Goal: Find specific page/section: Find specific page/section

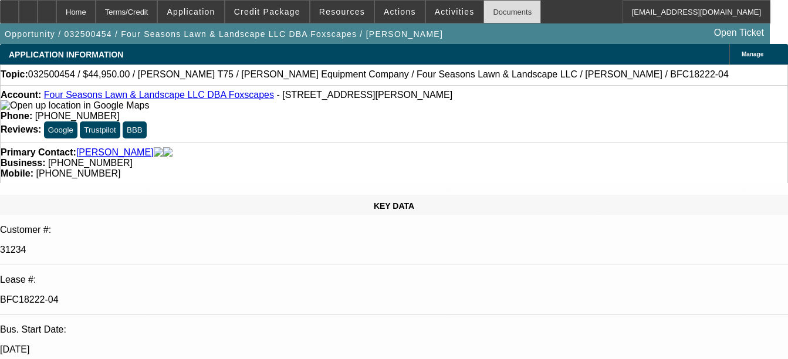
select select "0"
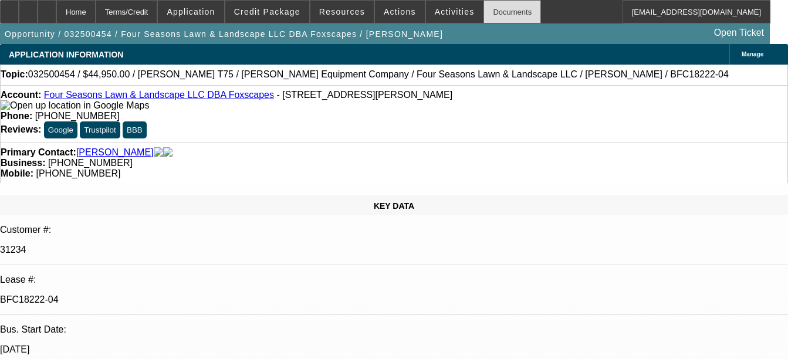
select select "0"
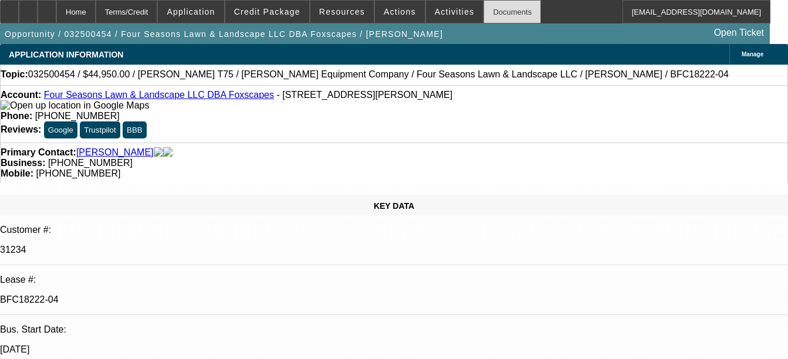
select select "0"
select select "1"
select select "6"
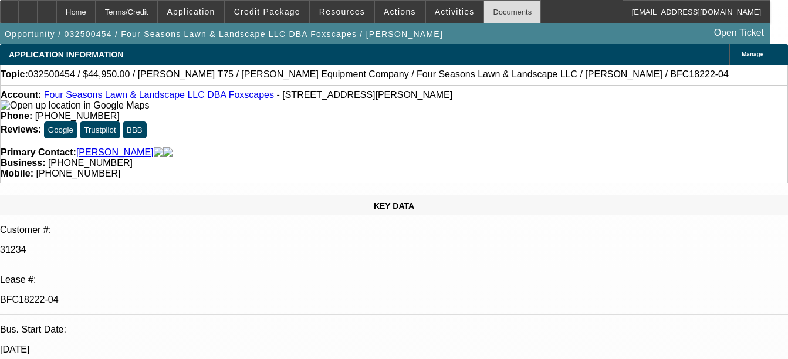
select select "1"
select select "6"
select select "1"
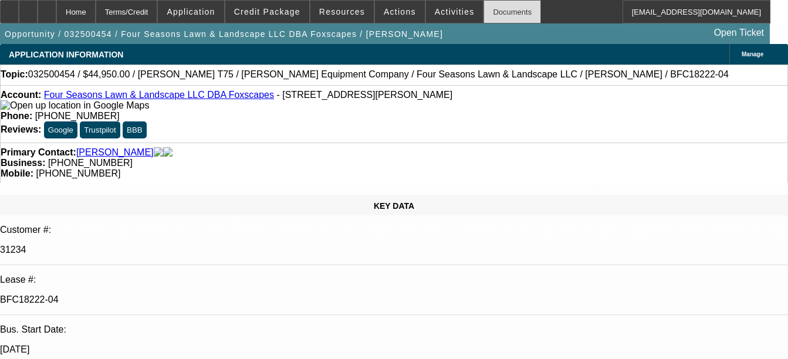
select select "6"
select select "1"
select select "6"
click at [489, 12] on div "Documents" at bounding box center [511, 11] width 57 height 23
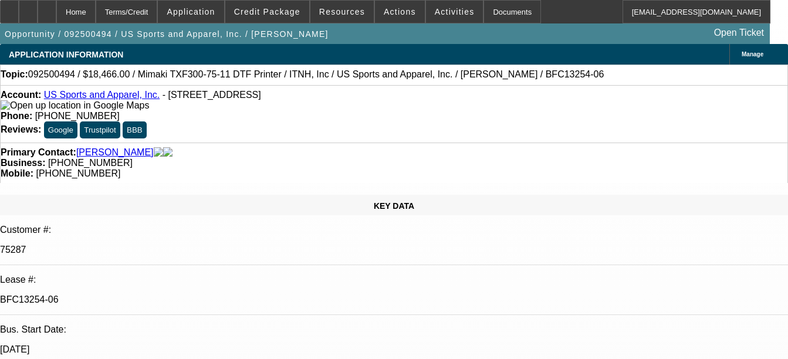
select select "0"
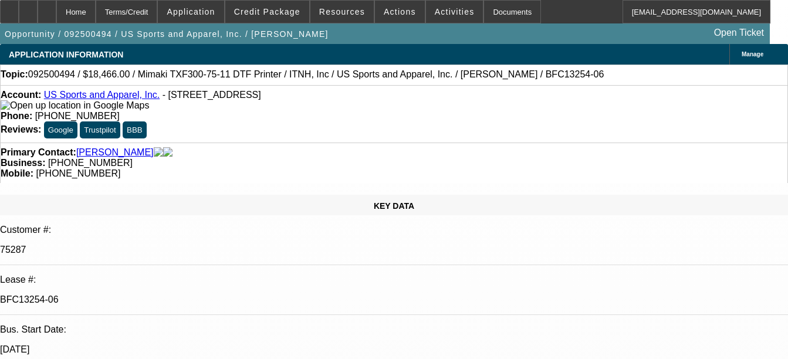
select select "0"
select select "1"
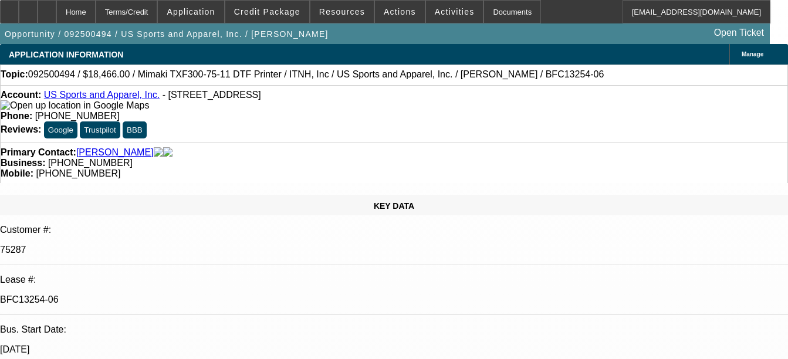
select select "1"
select select "6"
select select "1"
select select "6"
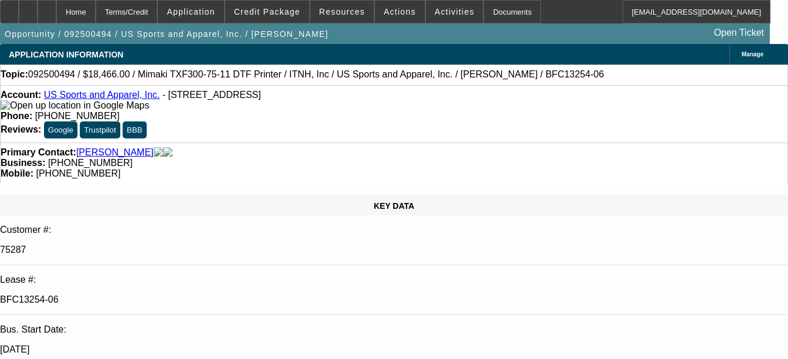
select select "1"
select select "2"
select select "6"
click at [492, 4] on div "Documents" at bounding box center [511, 11] width 57 height 23
